Goal: Check status: Check status

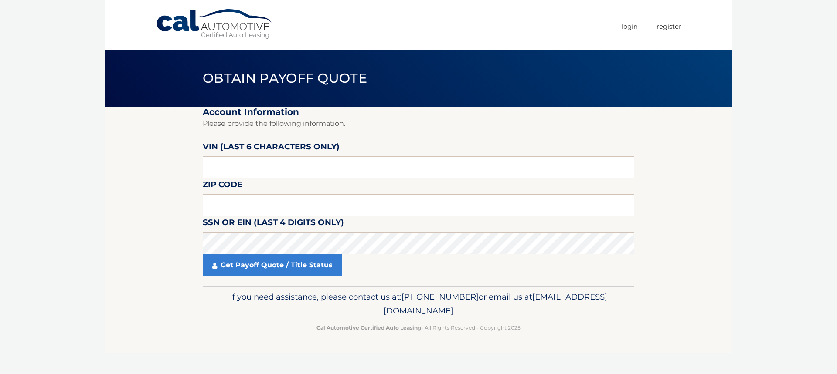
click at [326, 170] on input "text" at bounding box center [418, 167] width 431 height 22
click at [244, 159] on input "text" at bounding box center [418, 167] width 431 height 22
type input "145851"
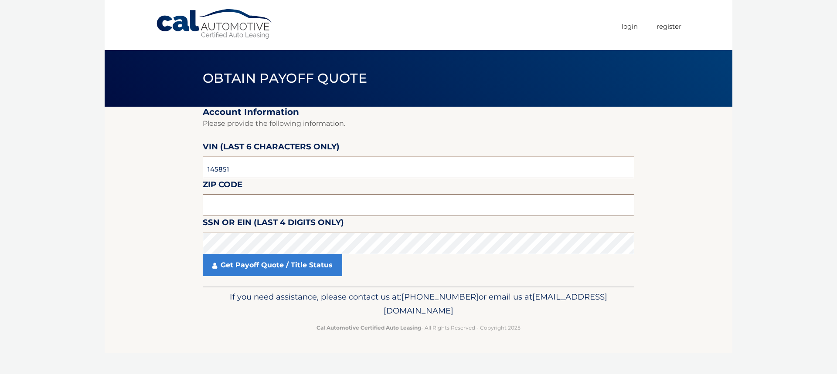
click at [254, 200] on input "text" at bounding box center [418, 205] width 431 height 22
click at [261, 274] on link "Get Payoff Quote / Title Status" at bounding box center [272, 265] width 139 height 22
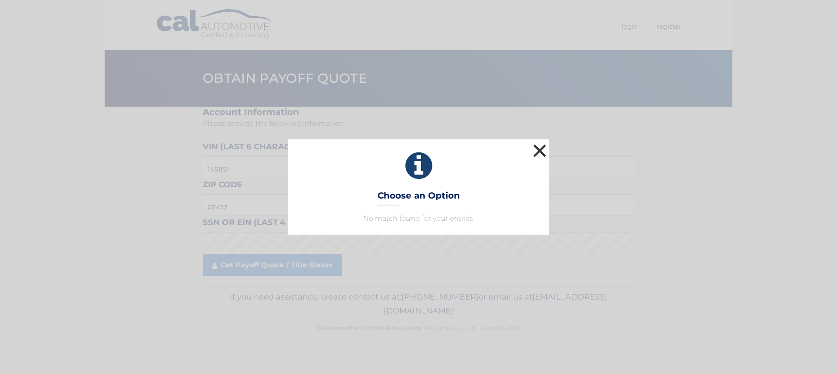
click at [539, 155] on button "×" at bounding box center [539, 150] width 17 height 17
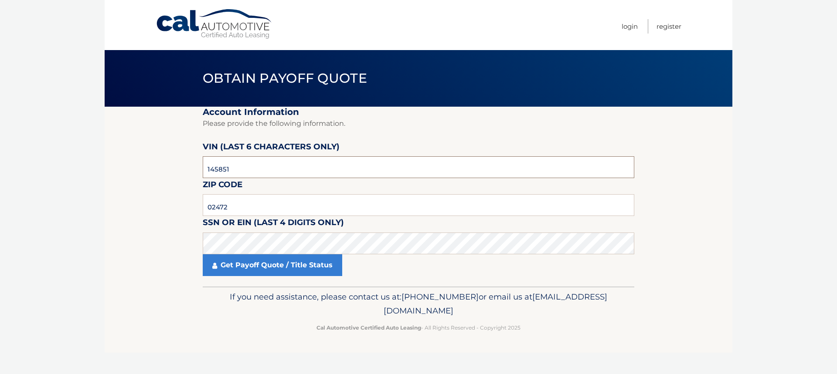
click at [288, 159] on input "145851" at bounding box center [418, 167] width 431 height 22
click at [259, 200] on input "02472" at bounding box center [418, 205] width 431 height 22
click at [301, 270] on link "Get Payoff Quote / Title Status" at bounding box center [272, 265] width 139 height 22
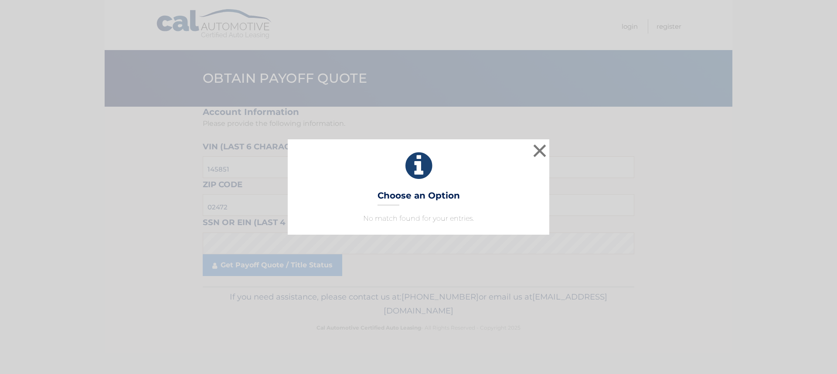
click at [530, 152] on icon at bounding box center [418, 165] width 240 height 31
click at [534, 152] on button "×" at bounding box center [539, 150] width 17 height 17
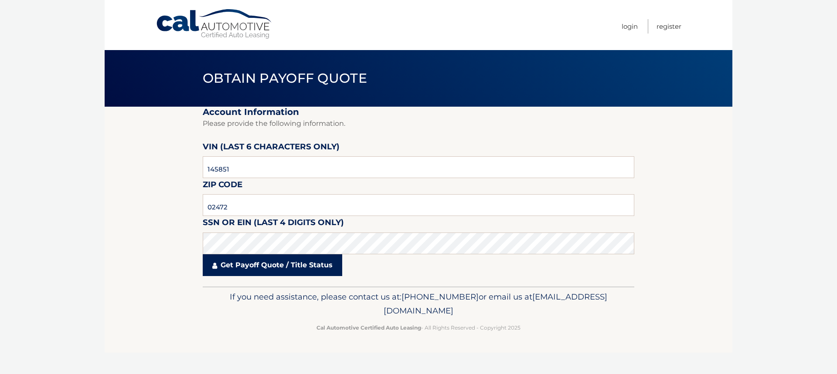
click at [309, 254] on link "Get Payoff Quote / Title Status" at bounding box center [272, 265] width 139 height 22
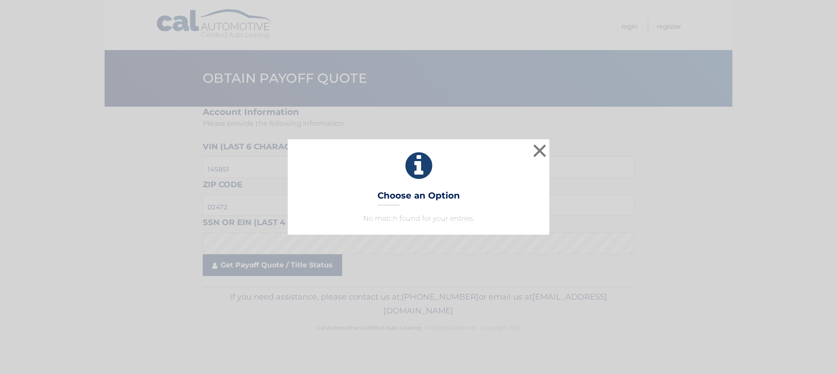
click at [309, 254] on div "× Choose an Option No match found for your entries. This is what you see on sec…" at bounding box center [418, 187] width 837 height 374
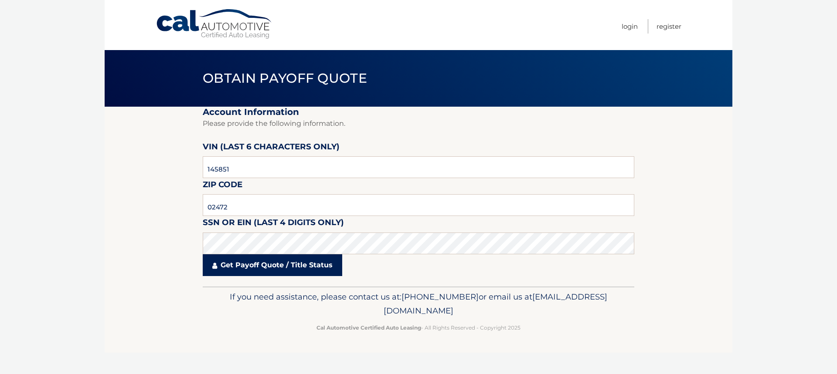
click at [272, 260] on link "Get Payoff Quote / Title Status" at bounding box center [272, 265] width 139 height 22
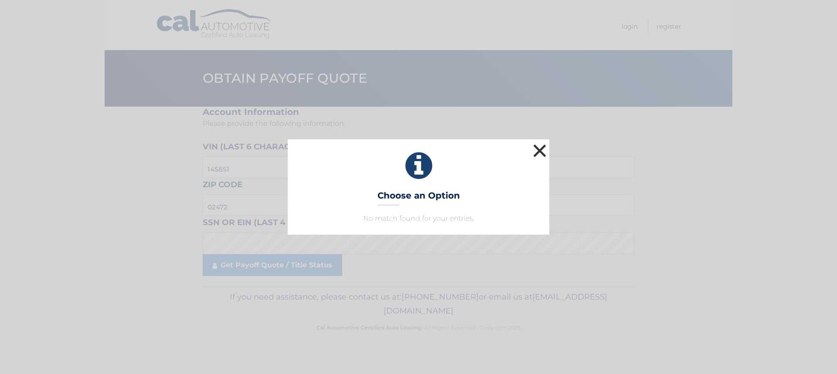
click at [531, 156] on button "×" at bounding box center [539, 150] width 17 height 17
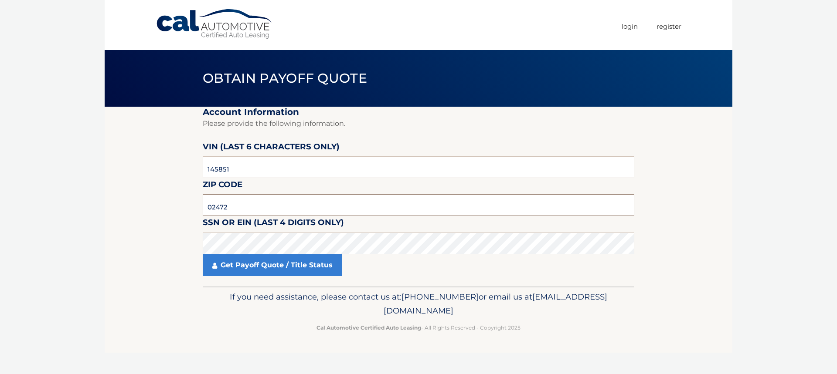
click at [400, 200] on input "02472" at bounding box center [418, 205] width 431 height 22
click at [303, 267] on link "Get Payoff Quote / Title Status" at bounding box center [272, 265] width 139 height 22
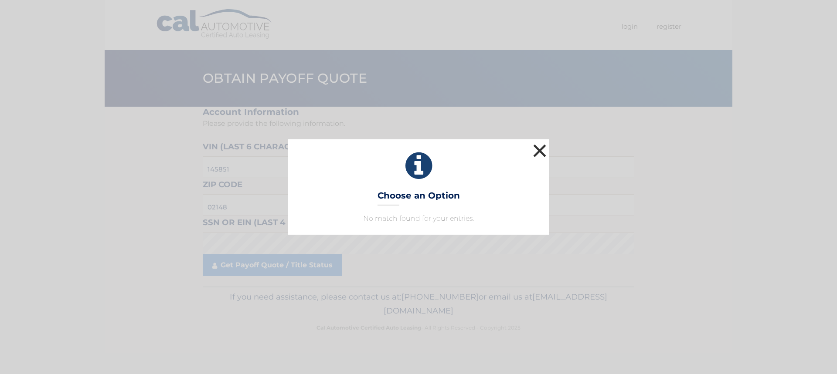
click at [540, 150] on button "×" at bounding box center [539, 150] width 17 height 17
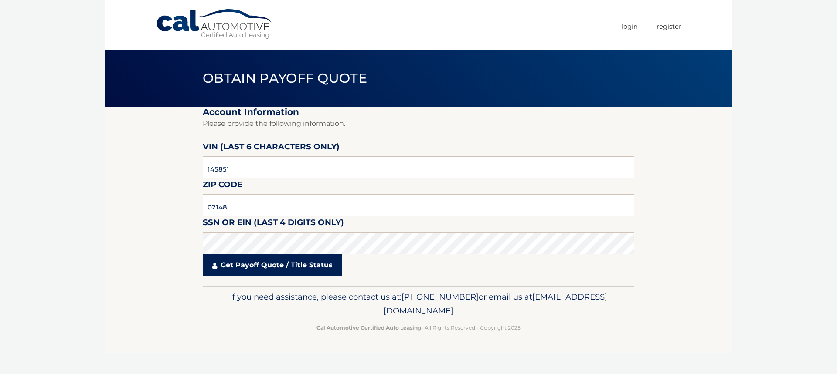
click at [270, 263] on link "Get Payoff Quote / Title Status" at bounding box center [272, 265] width 139 height 22
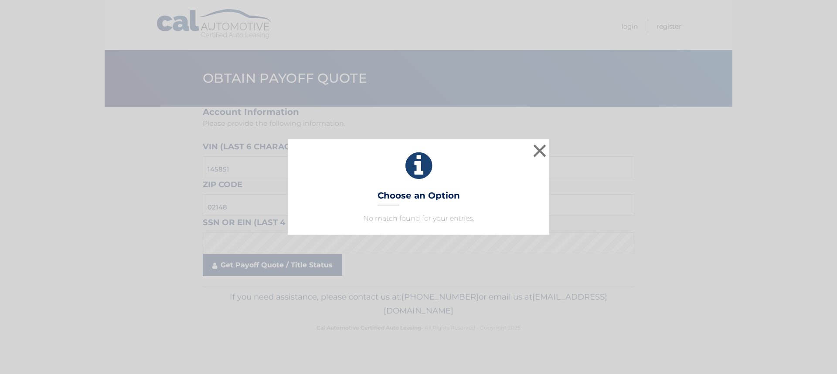
click at [273, 273] on div "× Choose an Option No match found for your entries. This is what you see on sec…" at bounding box center [418, 187] width 837 height 374
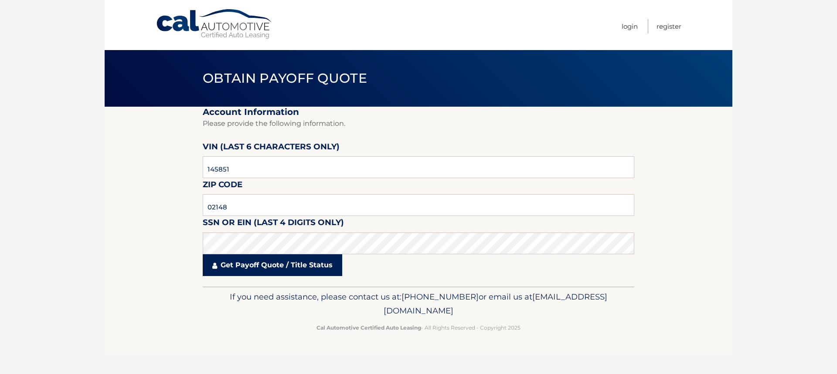
click at [273, 273] on link "Get Payoff Quote / Title Status" at bounding box center [272, 265] width 139 height 22
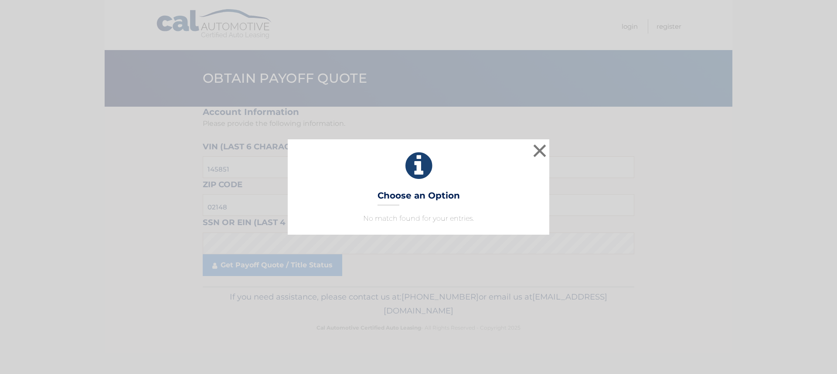
click at [295, 254] on div "× Choose an Option No match found for your entries. This is what you see on sec…" at bounding box center [418, 187] width 837 height 374
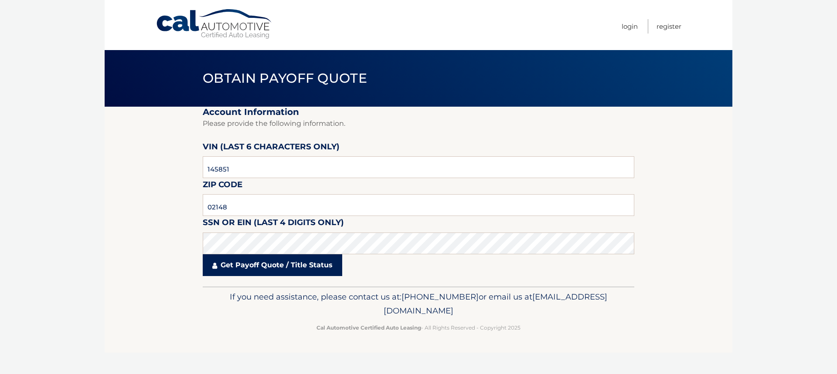
click at [275, 264] on link "Get Payoff Quote / Title Status" at bounding box center [272, 265] width 139 height 22
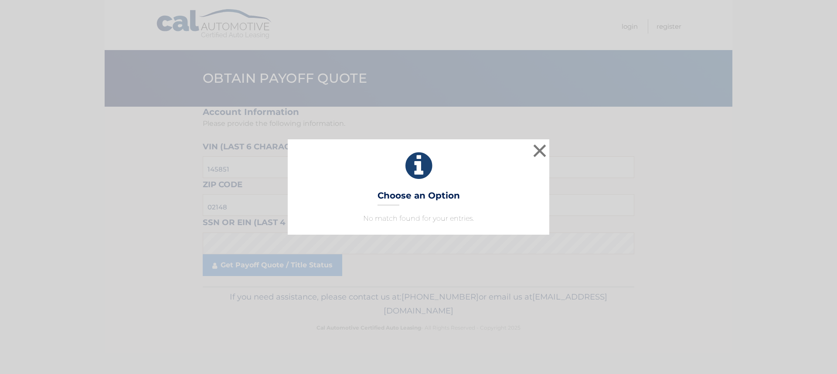
click at [551, 149] on div "× Choose an Option No match found for your entries. This is what you see on sec…" at bounding box center [418, 186] width 830 height 95
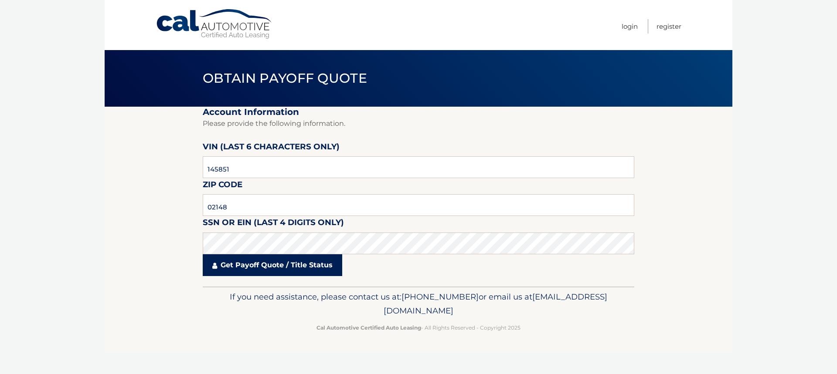
click at [298, 269] on link "Get Payoff Quote / Title Status" at bounding box center [272, 265] width 139 height 22
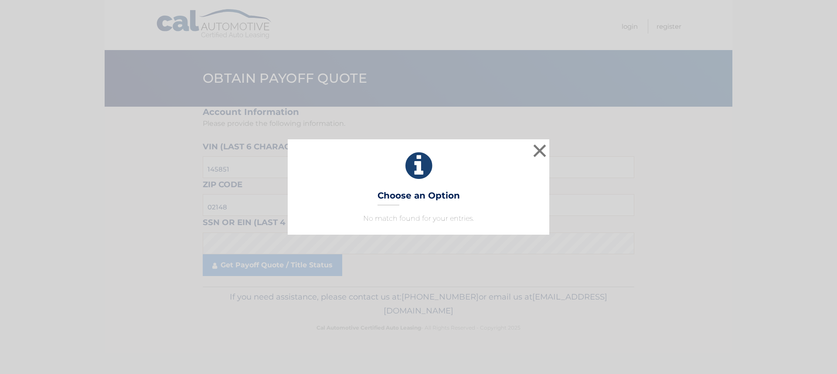
click at [548, 152] on div "× Choose an Option No match found for your entries. This is what you see on sec…" at bounding box center [418, 186] width 261 height 95
click at [543, 151] on button "×" at bounding box center [539, 150] width 17 height 17
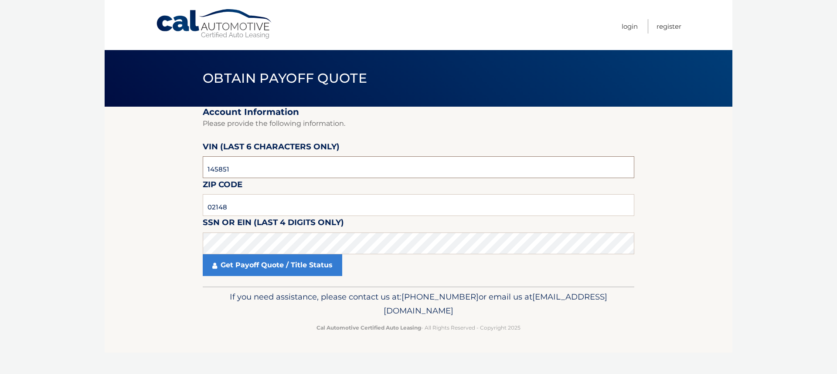
click at [260, 173] on input "145851" at bounding box center [418, 167] width 431 height 22
click at [323, 203] on input "02148" at bounding box center [418, 205] width 431 height 22
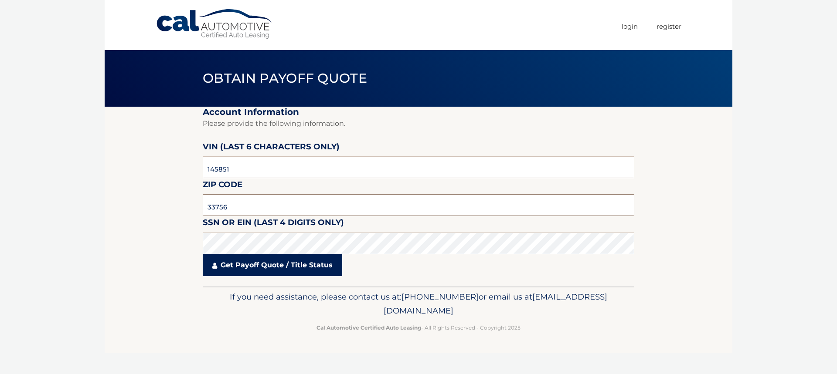
type input "33756"
click at [308, 264] on link "Get Payoff Quote / Title Status" at bounding box center [272, 265] width 139 height 22
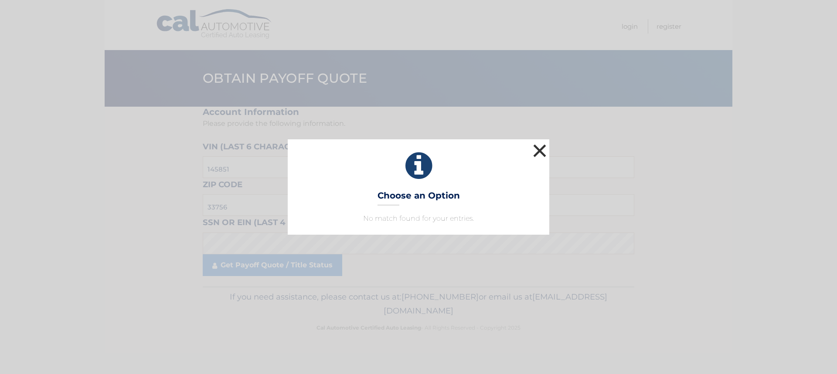
click at [540, 152] on button "×" at bounding box center [539, 150] width 17 height 17
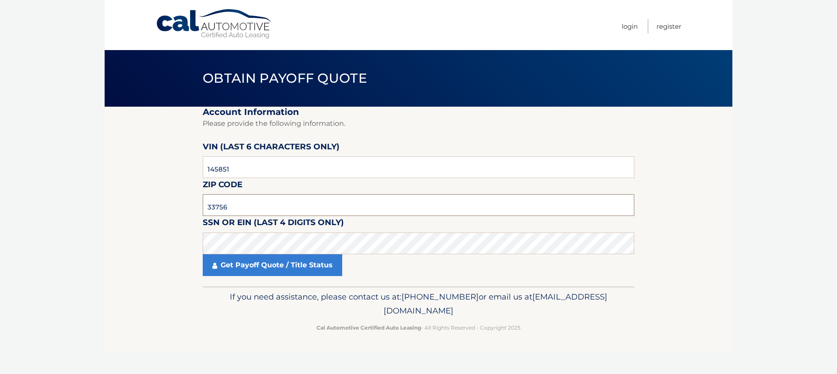
click at [328, 203] on input "33756" at bounding box center [418, 205] width 431 height 22
click at [241, 267] on link "Get Payoff Quote / Title Status" at bounding box center [272, 265] width 139 height 22
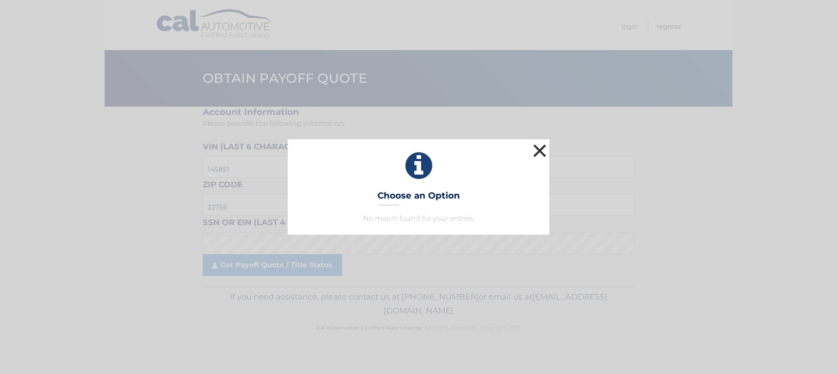
click at [541, 154] on button "×" at bounding box center [539, 150] width 17 height 17
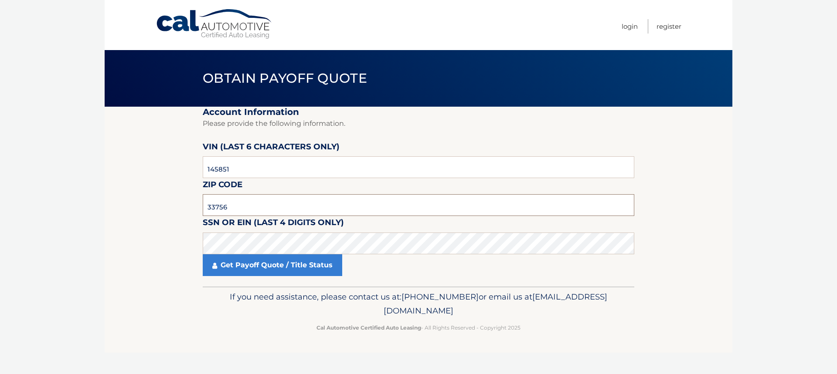
click at [300, 205] on input "33756" at bounding box center [418, 205] width 431 height 22
click at [261, 172] on input "145851" at bounding box center [418, 167] width 431 height 22
